Goal: Task Accomplishment & Management: Use online tool/utility

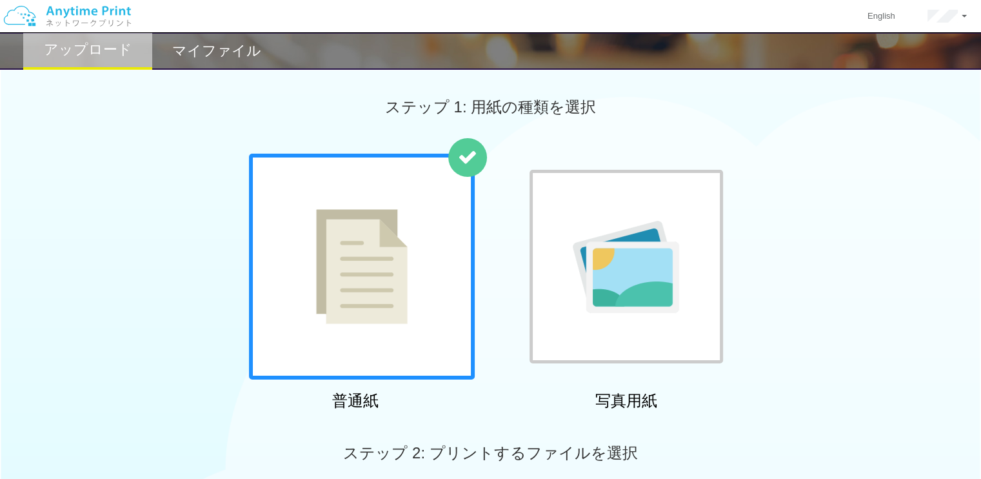
click at [250, 59] on h2 "マイファイル" at bounding box center [216, 50] width 89 height 15
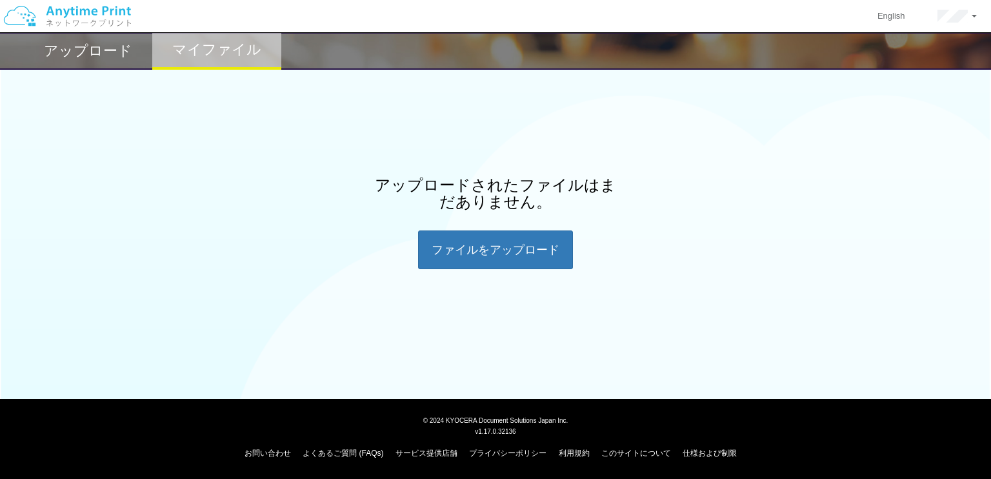
click at [126, 52] on h2 "アップロード" at bounding box center [88, 50] width 88 height 15
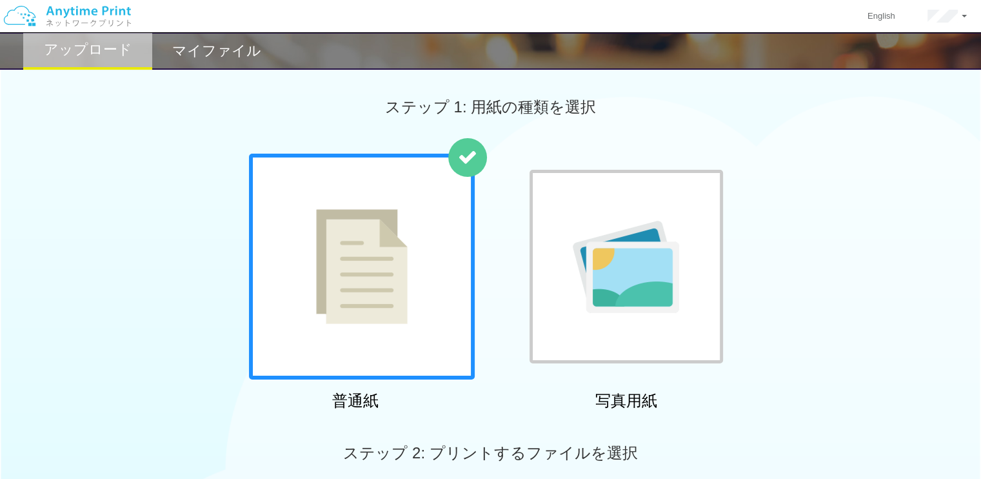
scroll to position [258, 0]
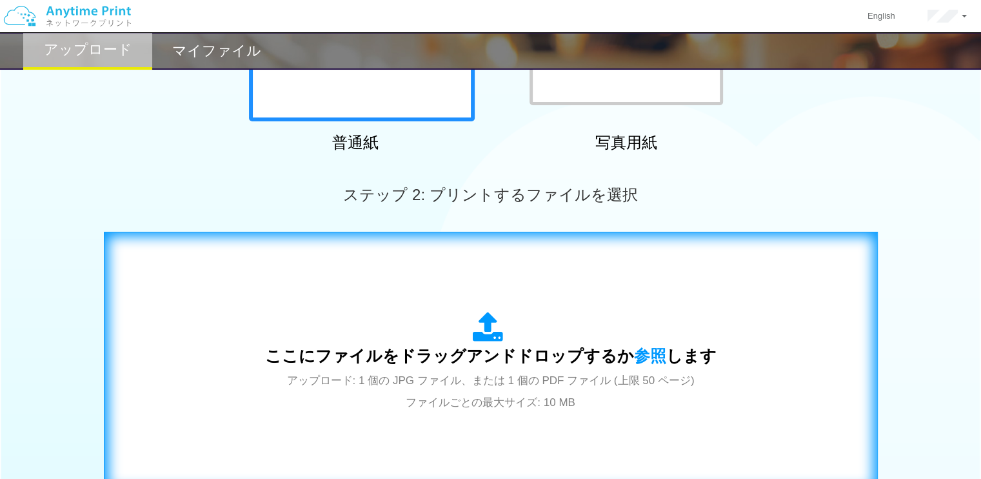
click at [455, 295] on div "ここにファイルをドラッグアンドドロップするか 参照 します アップロード: 1 個の JPG ファイル、または 1 個の PDF ファイル (上限 50 ペー…" at bounding box center [490, 361] width 747 height 233
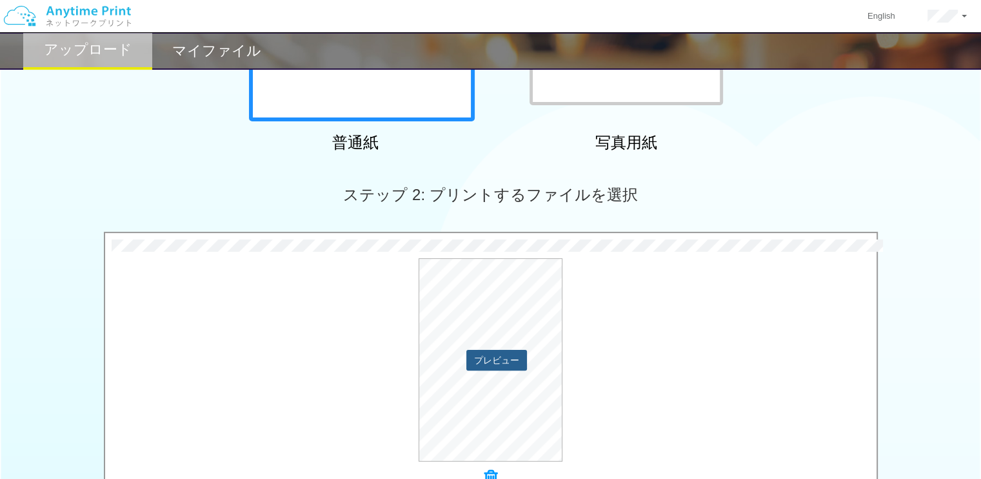
click at [503, 364] on button "プレビュー" at bounding box center [496, 360] width 61 height 21
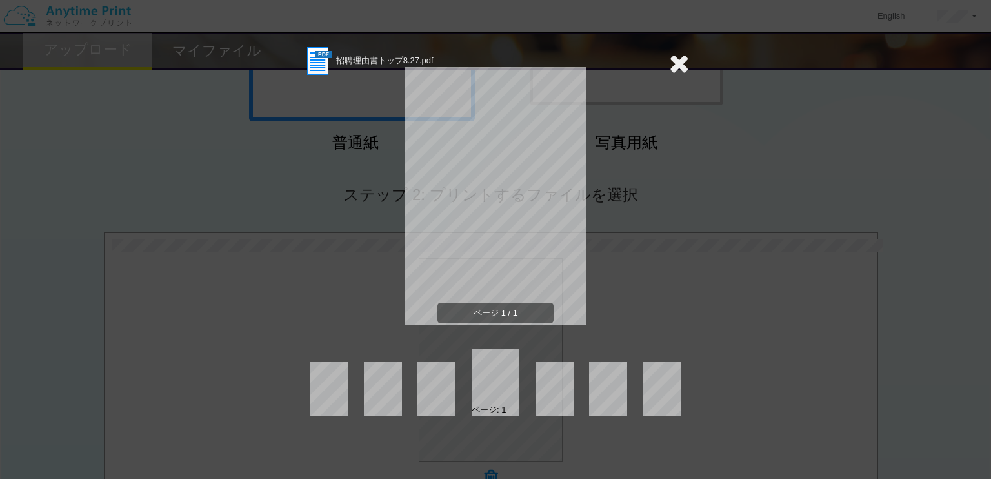
click at [671, 63] on icon at bounding box center [679, 63] width 20 height 26
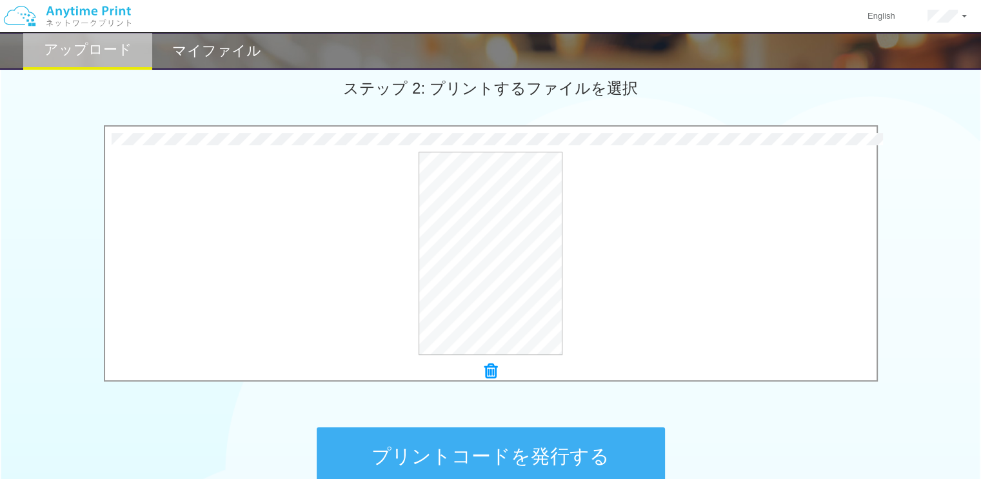
scroll to position [430, 0]
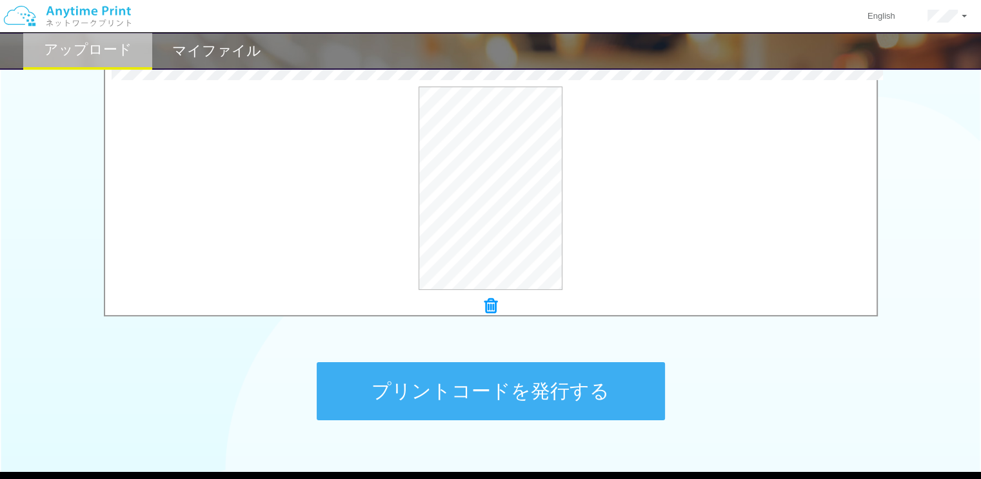
click at [529, 376] on button "プリントコードを発行する" at bounding box center [491, 391] width 348 height 58
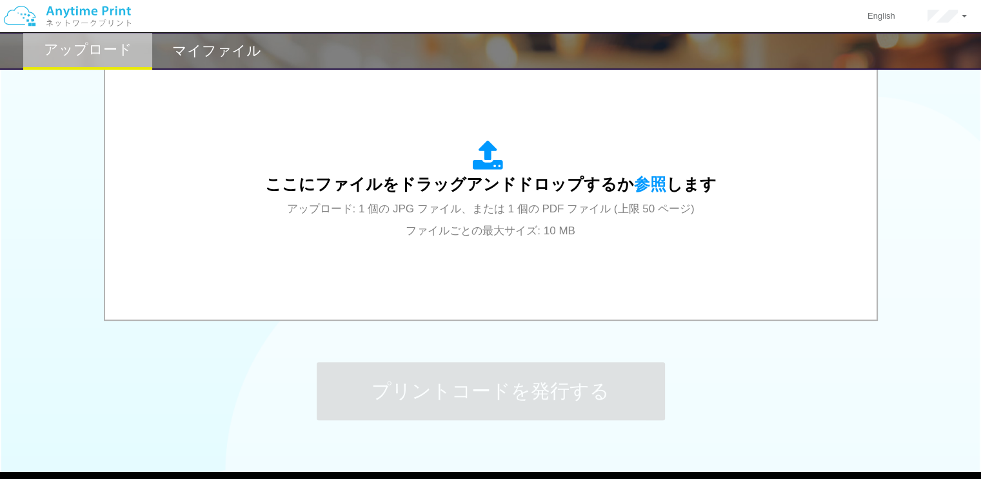
scroll to position [0, 0]
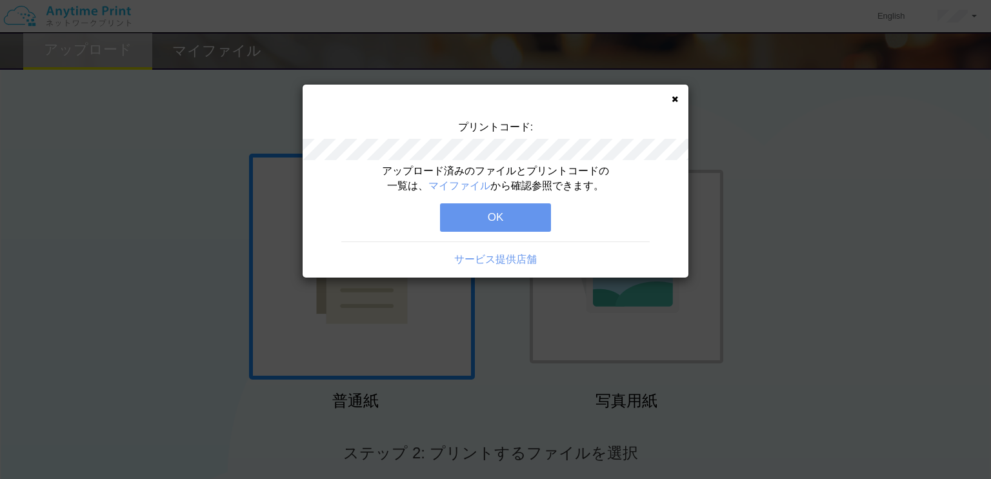
click at [482, 215] on button "OK" at bounding box center [495, 217] width 111 height 28
